Goal: Task Accomplishment & Management: Manage account settings

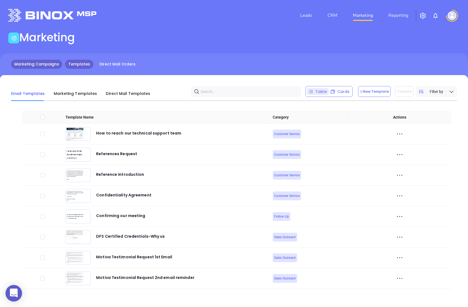
click at [47, 69] on link "Marketing Campaigns" at bounding box center [36, 64] width 51 height 9
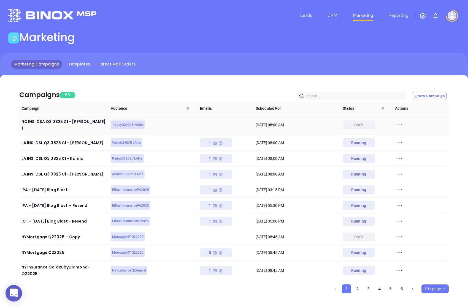
click at [401, 122] on icon at bounding box center [399, 125] width 8 height 8
click at [407, 131] on div "Edit" at bounding box center [425, 133] width 50 height 6
click at [454, 14] on img at bounding box center [452, 15] width 9 height 9
click at [424, 13] on img "button" at bounding box center [422, 15] width 7 height 7
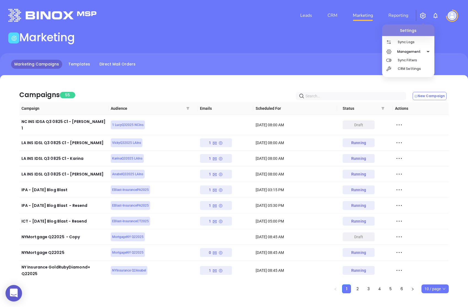
click at [451, 17] on img at bounding box center [452, 15] width 9 height 9
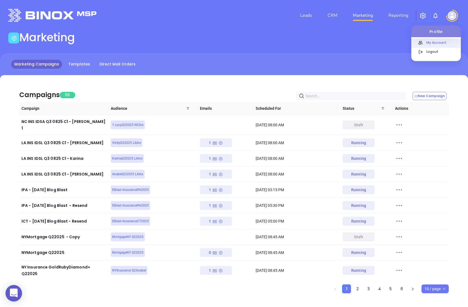
click at [431, 48] on div "My Account" at bounding box center [442, 45] width 37 height 10
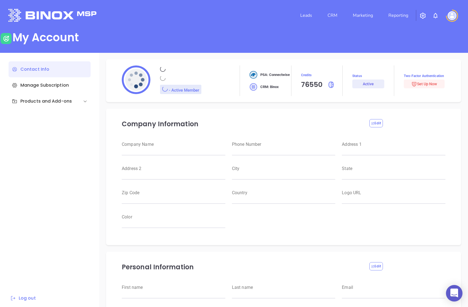
type input "Motiva Networks"
type input "(646) 374-1820"
type input "1100 Franklin Avenue"
type input "Garden City"
type input "New York"
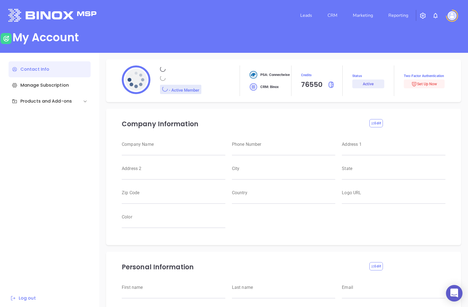
type input "11530"
type input "USA"
type input "https://motiva.net/wp-content/uploads/2024/02/Motiva-Networks-High-DPI.png"
type input "#007aff"
type input "Sebastian"
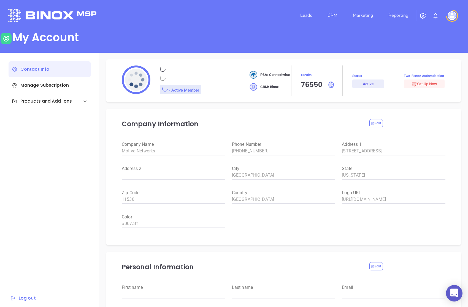
type input "Varela"
type input "sebastian@motiva.net"
type input "Motiva Networks"
type input "Marketing"
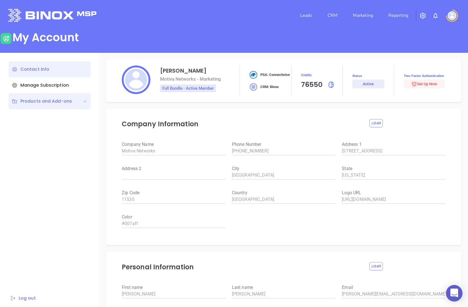
click at [37, 97] on div "Products and Add-ons" at bounding box center [50, 101] width 82 height 16
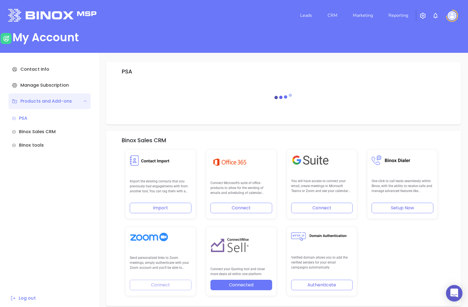
click at [228, 205] on button "Connect" at bounding box center [241, 208] width 62 height 10
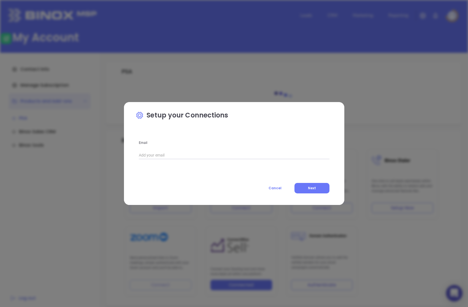
click at [184, 159] on input "text" at bounding box center [234, 155] width 191 height 8
type input "sebastian@motiva.net"
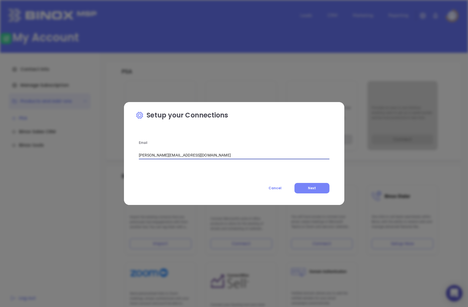
click at [324, 188] on button "Next" at bounding box center [311, 188] width 35 height 10
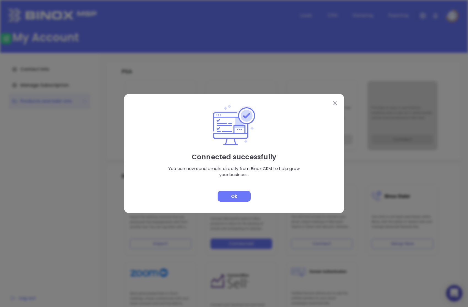
click at [238, 202] on div "Connected successfully You can now send emails directly from Binox CRM to help …" at bounding box center [234, 154] width 220 height 120
click at [238, 201] on div "Ok" at bounding box center [234, 196] width 33 height 11
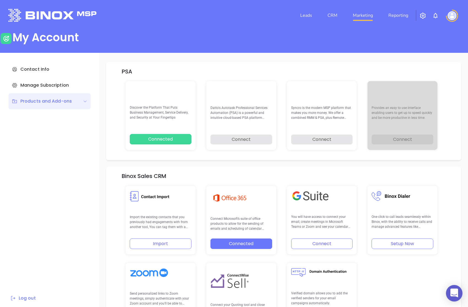
click at [365, 16] on link "Marketing" at bounding box center [363, 15] width 25 height 11
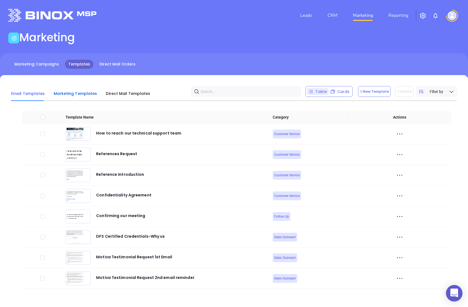
click at [82, 93] on span "Marketing Templates" at bounding box center [76, 94] width 44 height 6
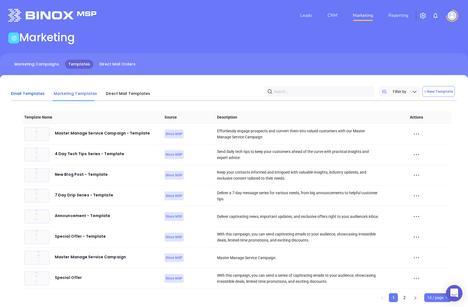
click at [27, 94] on span "Email Templates" at bounding box center [28, 94] width 34 height 6
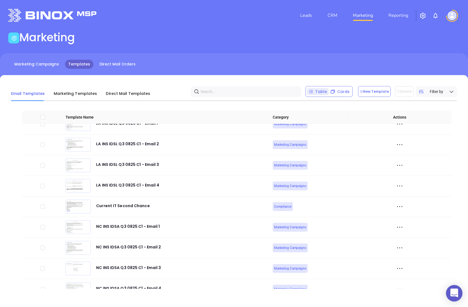
scroll to position [5, 0]
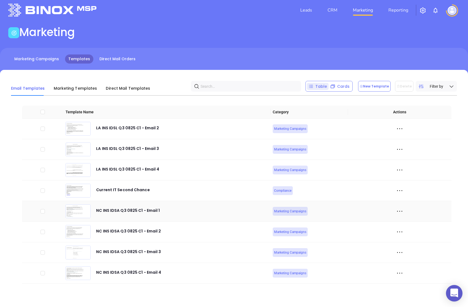
click at [397, 212] on icon at bounding box center [399, 211] width 8 height 8
click at [408, 241] on div "Edit" at bounding box center [425, 242] width 50 height 6
